Goal: Find specific fact: Find specific fact

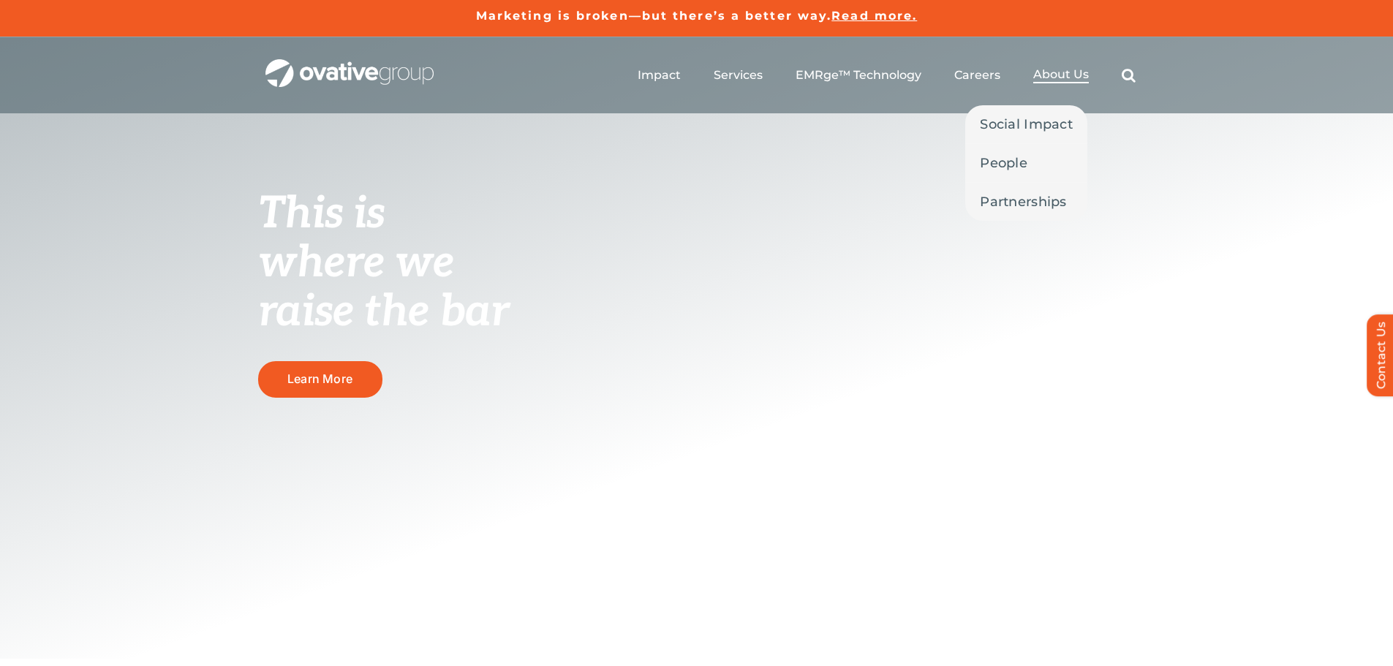
click at [1065, 75] on span "About Us" at bounding box center [1061, 74] width 56 height 15
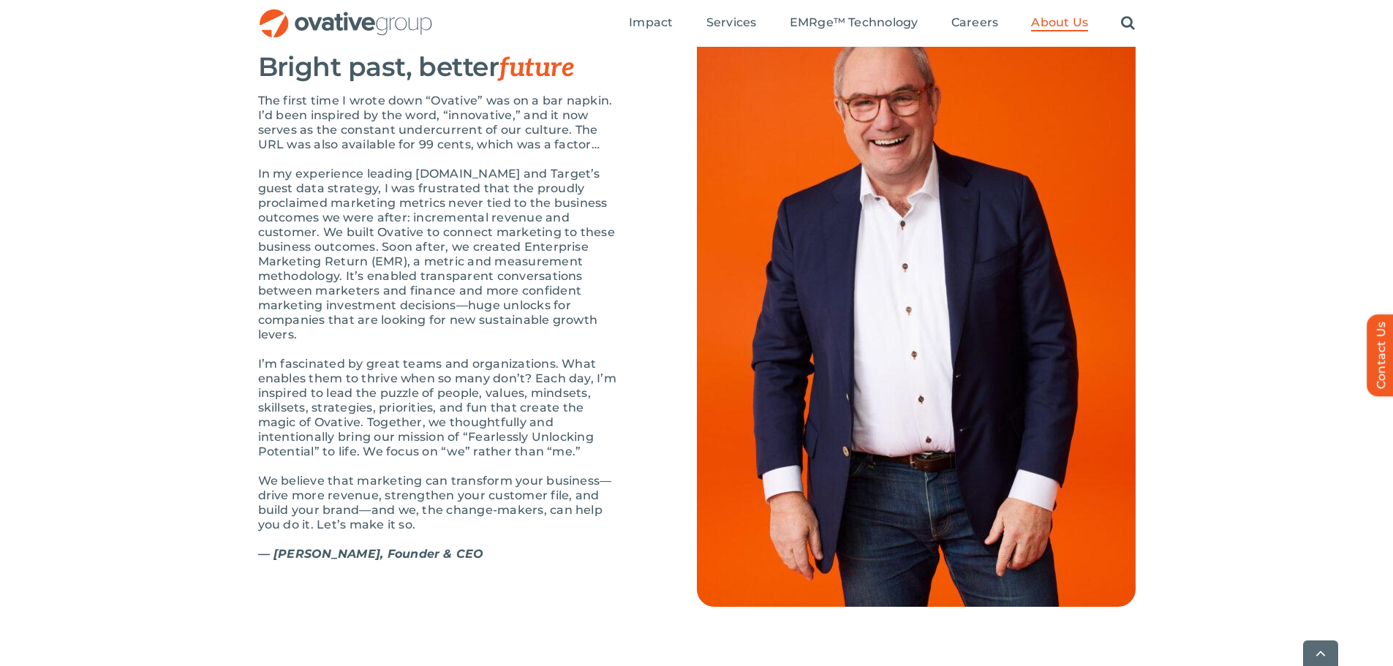
scroll to position [1619, 0]
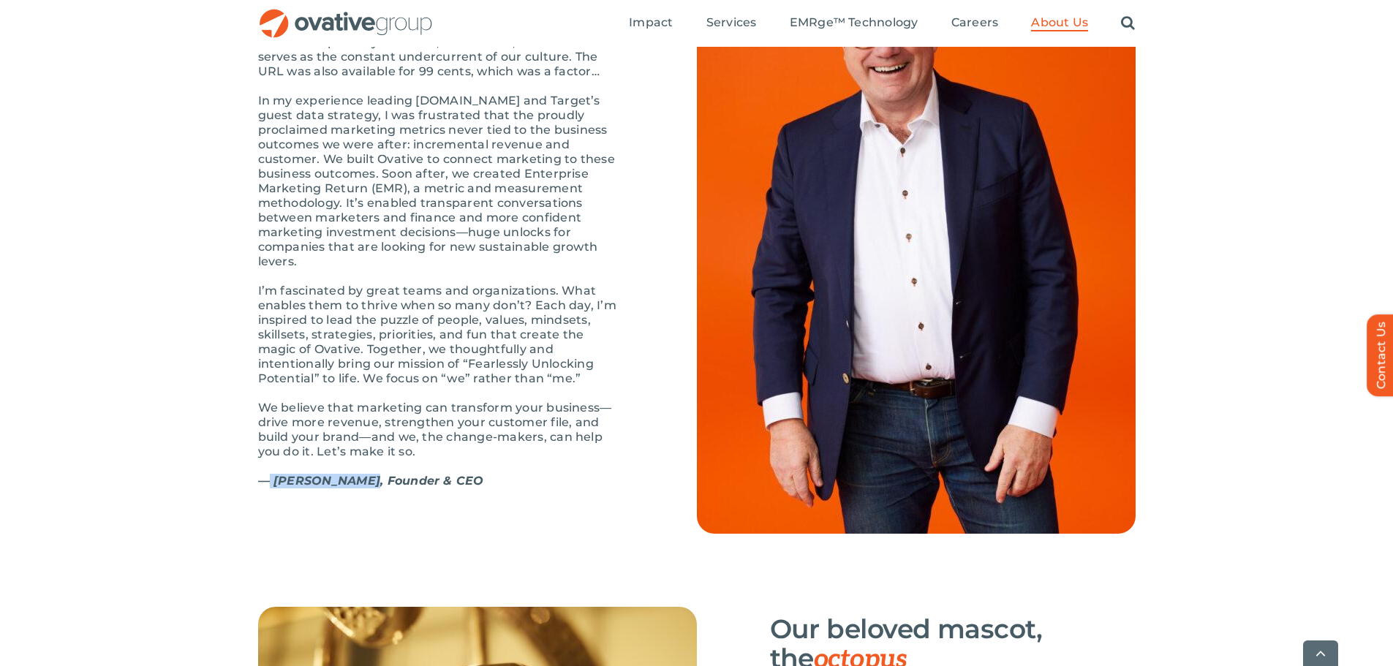
drag, startPoint x: 271, startPoint y: 513, endPoint x: 359, endPoint y: 510, distance: 87.8
click at [359, 488] on strong "— [PERSON_NAME], Founder & CEO" at bounding box center [371, 481] width 226 height 14
copy strong "Dale Nitschke"
